Goal: Information Seeking & Learning: Learn about a topic

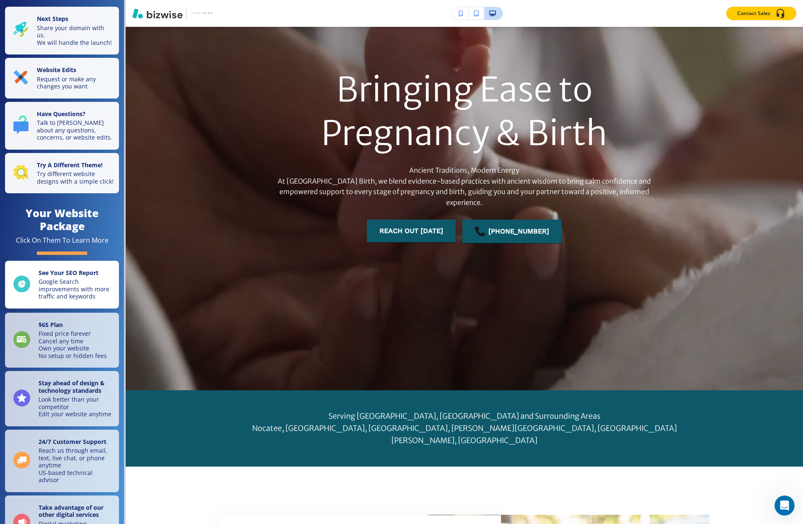
click at [75, 278] on p "Google Search improvements with more traffic and keywords" at bounding box center [76, 289] width 75 height 22
